Goal: Navigation & Orientation: Find specific page/section

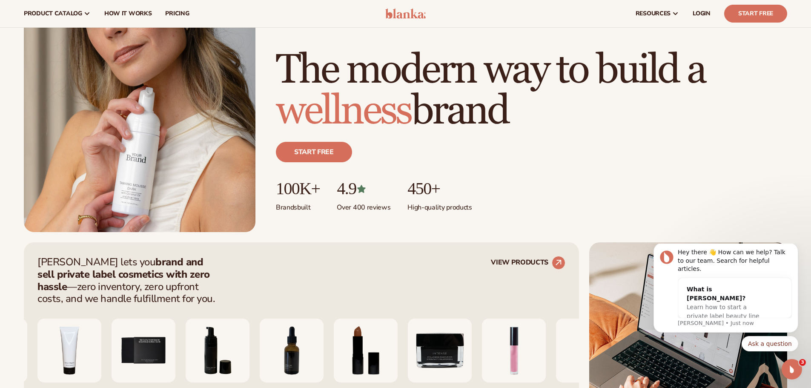
scroll to position [85, 0]
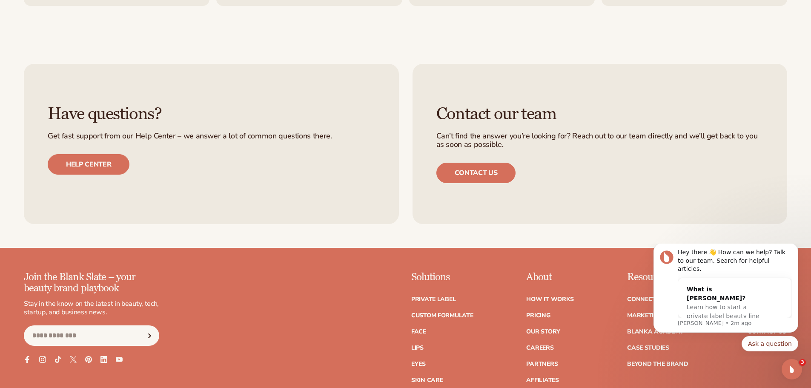
scroll to position [3873, 0]
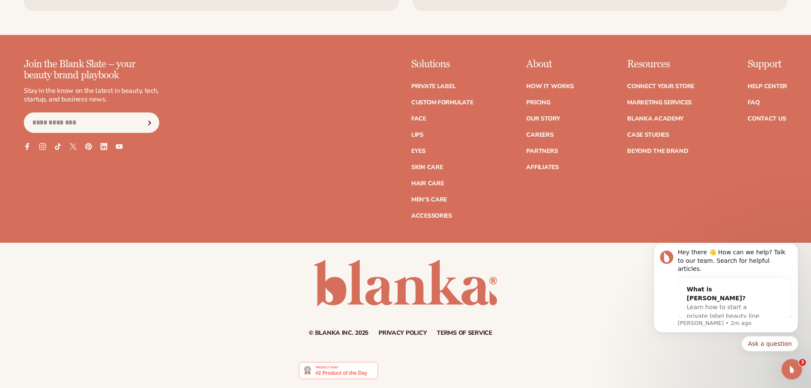
click at [792, 250] on button "Dismiss notification" at bounding box center [795, 245] width 9 height 9
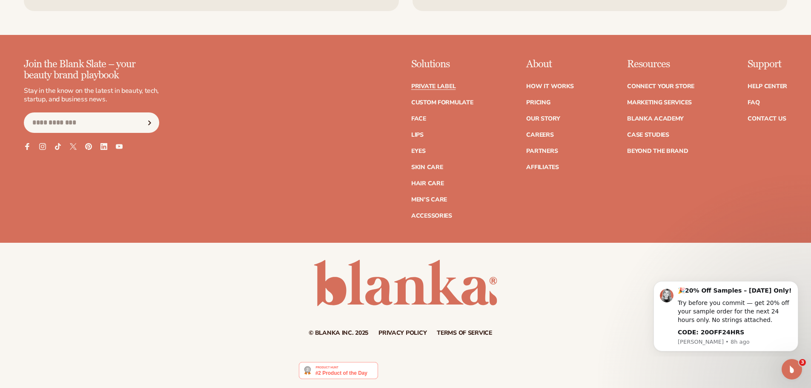
click at [434, 89] on link "Private label" at bounding box center [433, 86] width 44 height 6
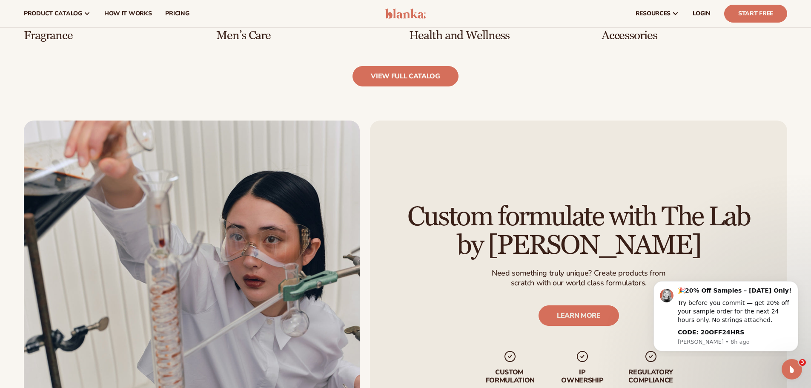
scroll to position [979, 0]
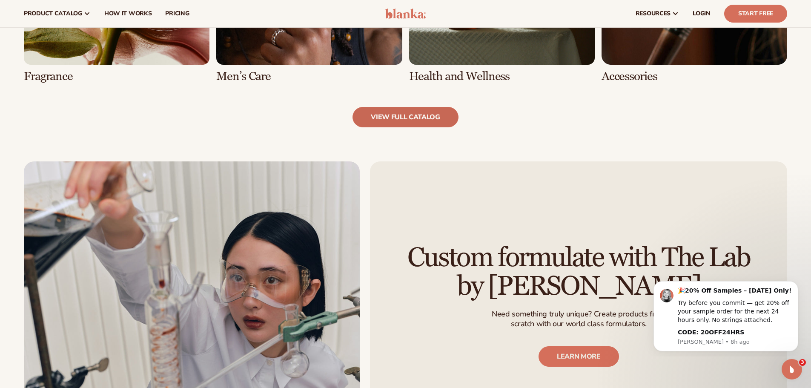
click at [361, 112] on link "view full catalog" at bounding box center [405, 117] width 106 height 20
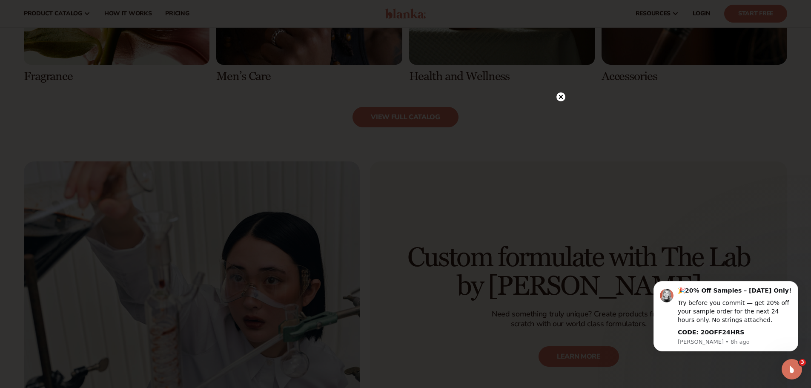
click at [563, 94] on circle at bounding box center [560, 96] width 9 height 9
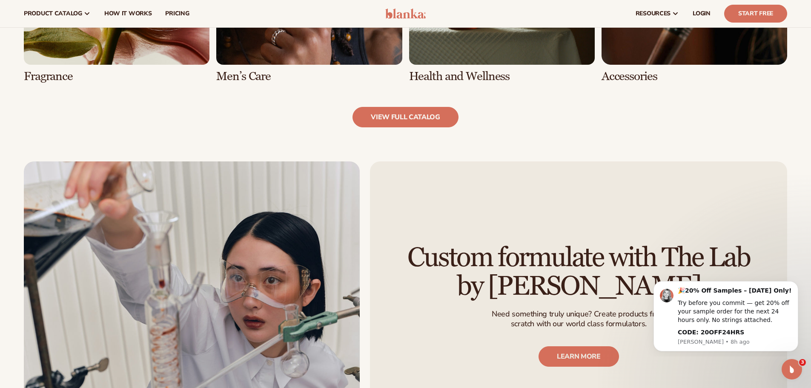
click at [420, 9] on img at bounding box center [405, 14] width 40 height 10
